Goal: Task Accomplishment & Management: Complete application form

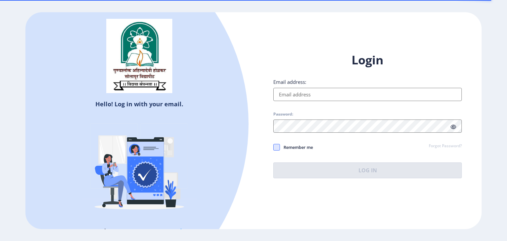
type input "[EMAIL_ADDRESS][DOMAIN_NAME]"
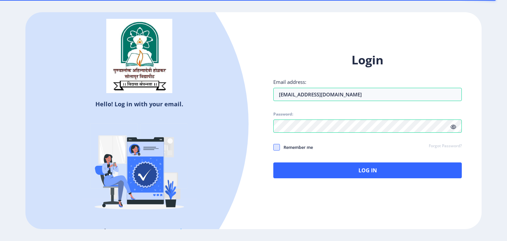
click at [274, 147] on span at bounding box center [276, 147] width 7 height 7
click at [274, 147] on input "Remember me" at bounding box center [273, 147] width 0 height 0
checkbox input "true"
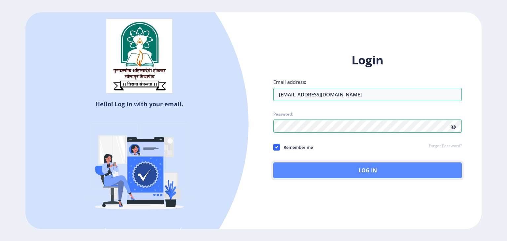
click at [311, 169] on button "Log In" at bounding box center [367, 170] width 188 height 16
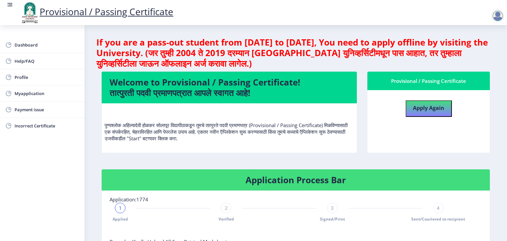
click at [492, 117] on div "Provisional / Passing Certificate Apply Again" at bounding box center [428, 116] width 133 height 91
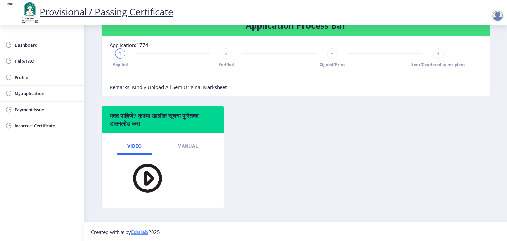
scroll to position [155, 0]
click at [44, 95] on span "Myapplication" at bounding box center [47, 93] width 65 height 8
